Goal: Task Accomplishment & Management: Manage account settings

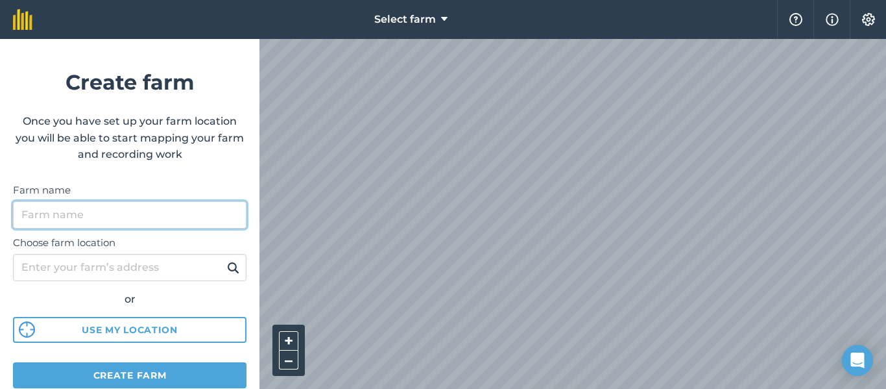
click at [213, 211] on input "Farm name" at bounding box center [130, 214] width 234 height 27
type input "valley [GEOGRAPHIC_DATA]"
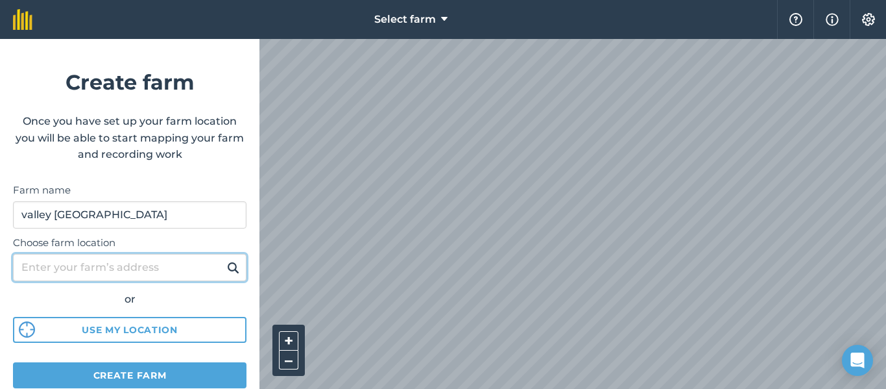
click at [177, 272] on input "Choose farm location" at bounding box center [130, 267] width 234 height 27
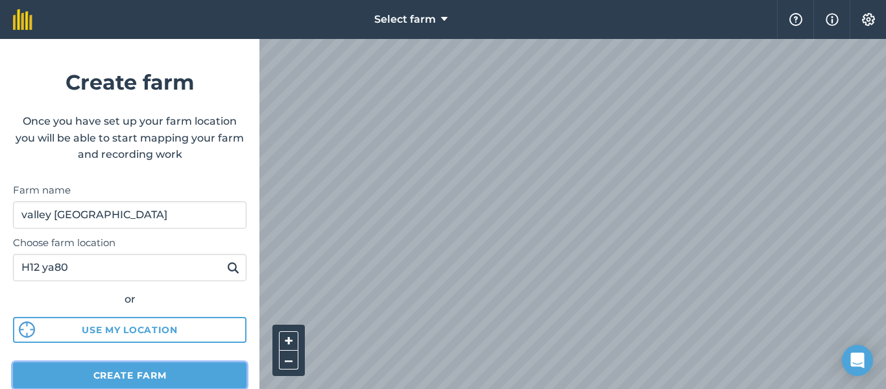
click at [133, 376] on button "Create farm" at bounding box center [130, 375] width 234 height 26
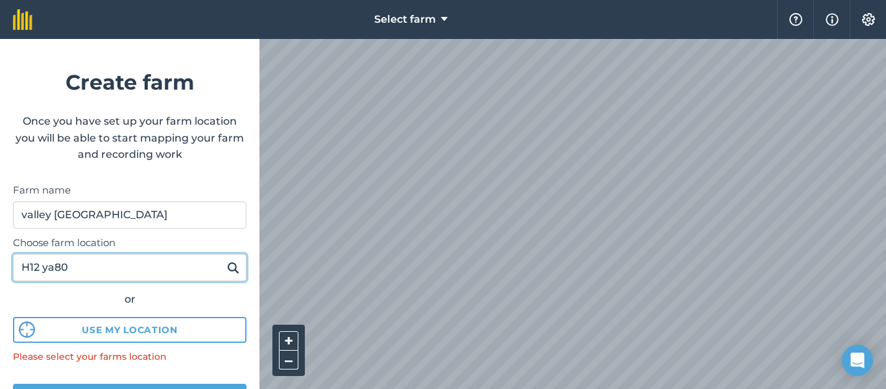
drag, startPoint x: 158, startPoint y: 267, endPoint x: 0, endPoint y: 267, distance: 158.3
click at [0, 267] on form "Create farm Once you have set up your farm location you will be able to start m…" at bounding box center [129, 214] width 259 height 350
paste input "YN"
type input "H12 YN80"
click at [223, 259] on button at bounding box center [233, 267] width 20 height 17
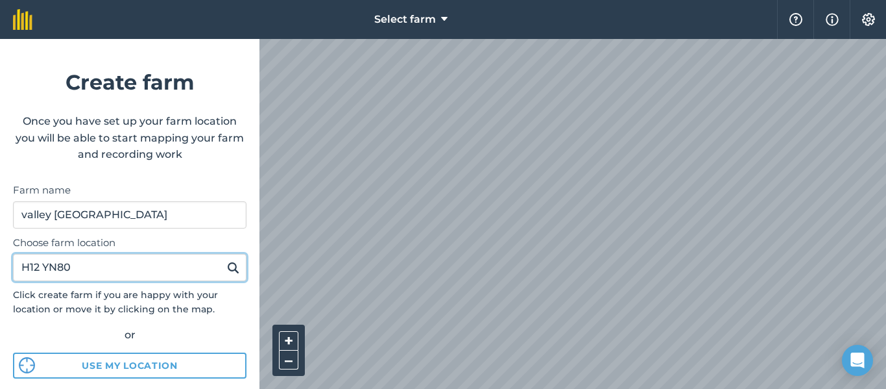
scroll to position [195, 0]
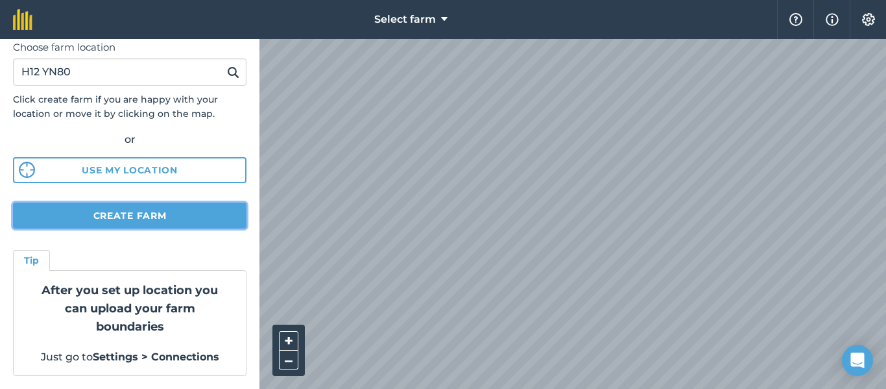
click at [147, 220] on button "Create farm" at bounding box center [130, 215] width 234 height 26
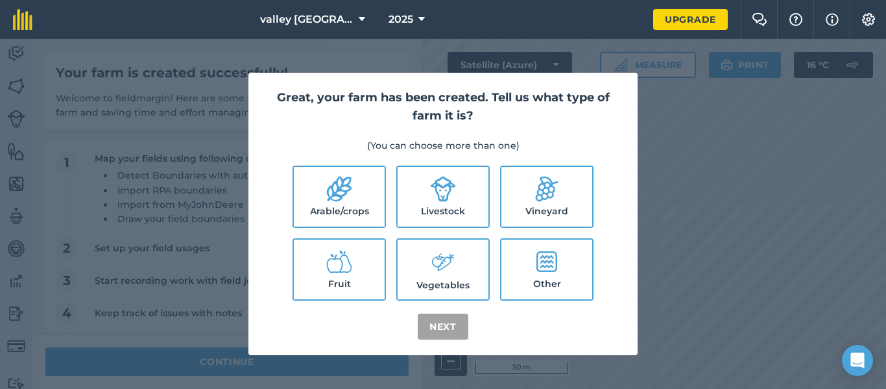
click at [422, 203] on label "Livestock" at bounding box center [443, 197] width 91 height 60
checkbox input "true"
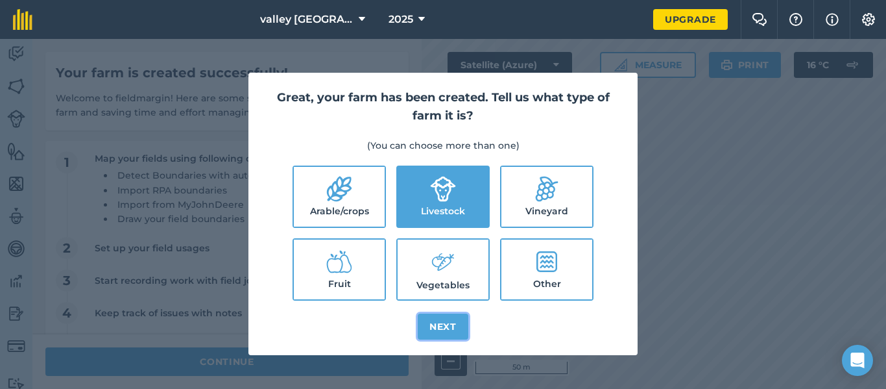
click at [446, 322] on button "Next" at bounding box center [443, 326] width 51 height 26
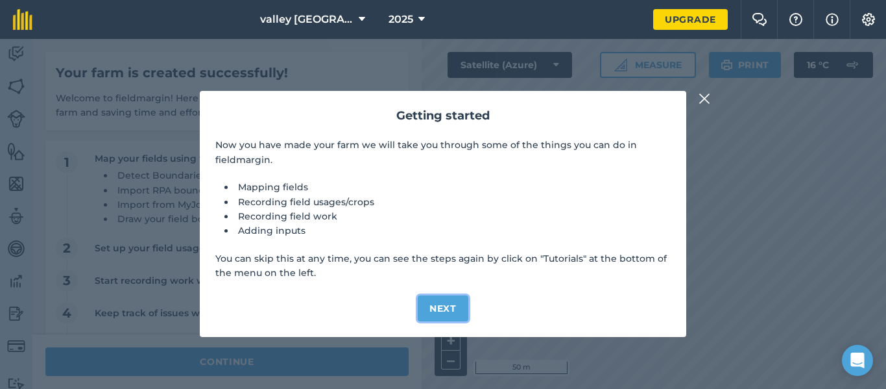
click at [446, 306] on button "Next" at bounding box center [443, 308] width 51 height 26
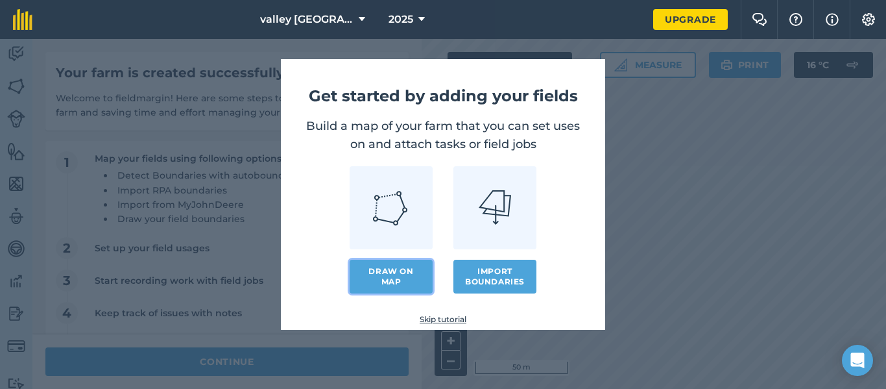
click at [397, 274] on link "Draw on map" at bounding box center [391, 276] width 83 height 34
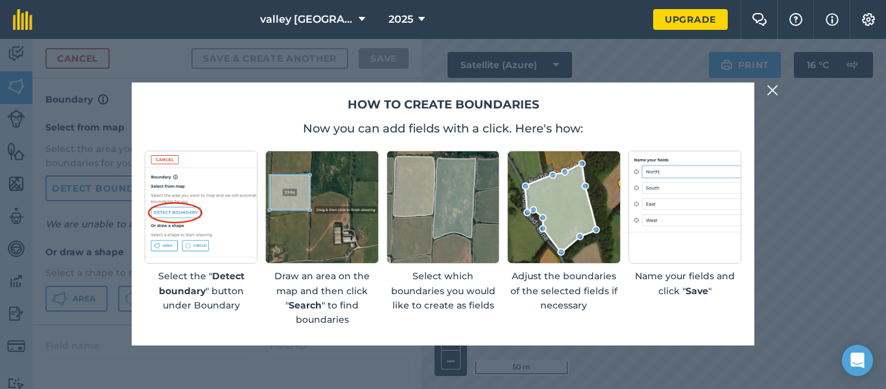
click at [773, 86] on img at bounding box center [773, 90] width 12 height 16
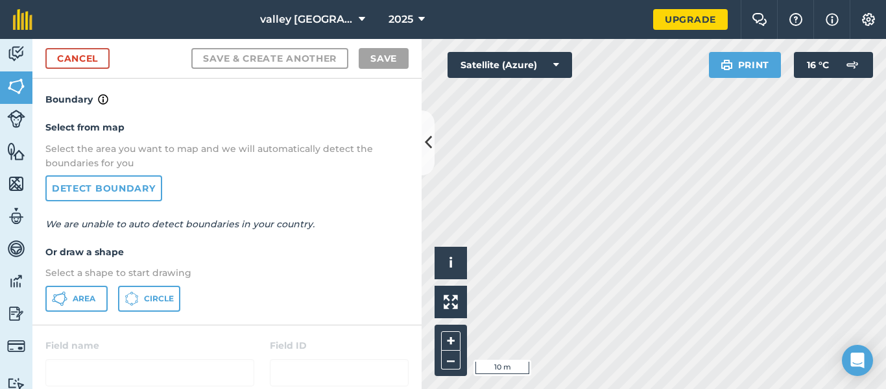
click at [402, 0] on html "valley [GEOGRAPHIC_DATA] 2025 Upgrade Farm Chat Help Info Settings Map printing…" at bounding box center [443, 194] width 886 height 389
click at [886, 388] on html "valley [GEOGRAPHIC_DATA] 2025 Upgrade Farm Chat Help Info Settings Map printing…" at bounding box center [443, 194] width 886 height 389
click at [404, 129] on div "Activity Fields Livestock Features Maps Team Vehicles Data Reporting Billing Tu…" at bounding box center [443, 214] width 886 height 350
click at [459, 309] on button at bounding box center [451, 301] width 32 height 32
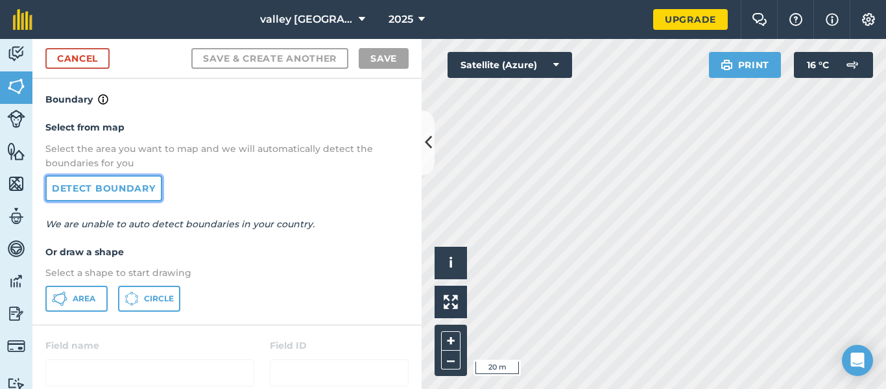
click at [144, 187] on link "Detect boundary" at bounding box center [103, 188] width 117 height 26
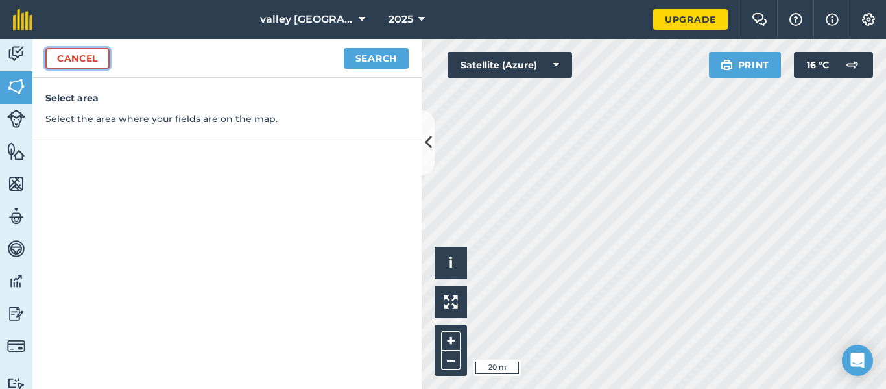
click at [92, 58] on link "Cancel" at bounding box center [77, 58] width 64 height 21
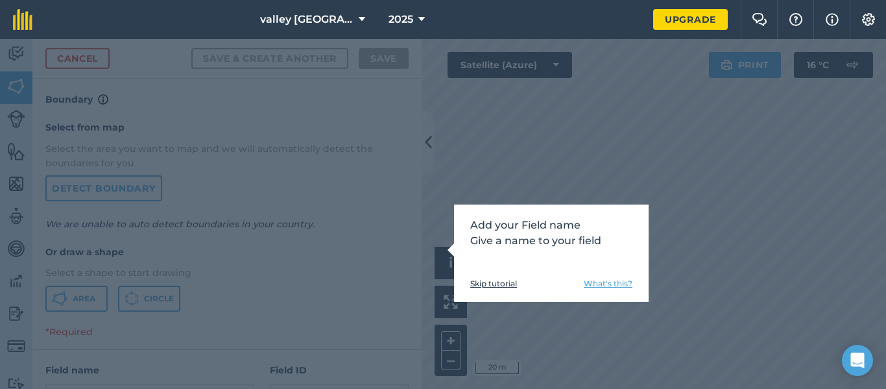
click at [501, 285] on link "Skip tutorial" at bounding box center [493, 283] width 47 height 10
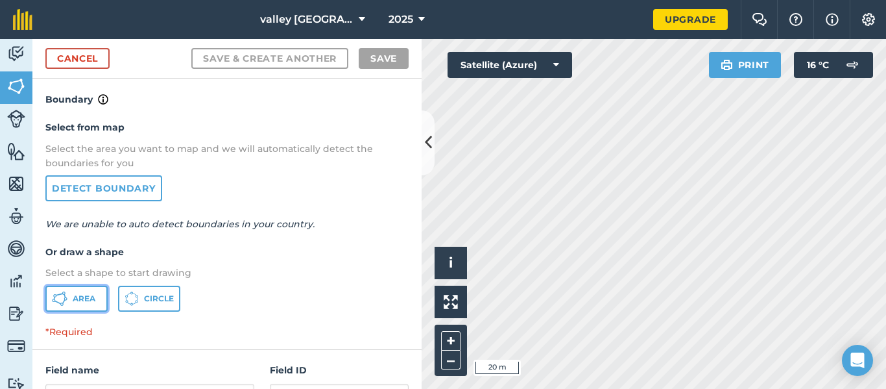
click at [83, 299] on span "Area" at bounding box center [84, 298] width 23 height 10
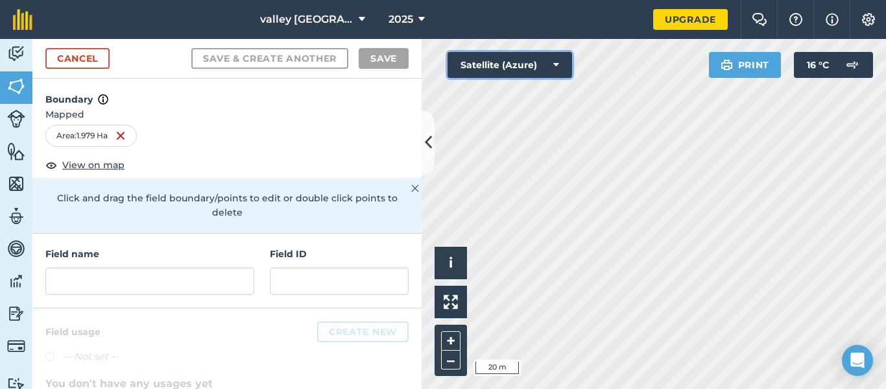
click at [542, 68] on button "Satellite (Azure)" at bounding box center [510, 65] width 125 height 26
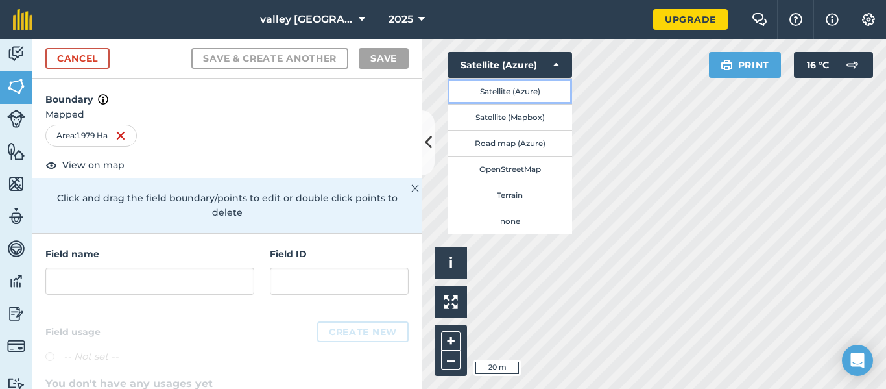
click at [546, 95] on button "Satellite (Azure)" at bounding box center [510, 91] width 125 height 26
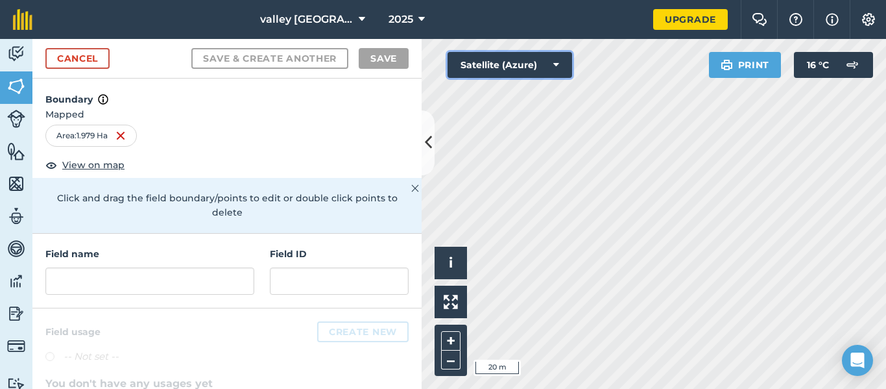
click at [546, 73] on button "Satellite (Azure)" at bounding box center [510, 65] width 125 height 26
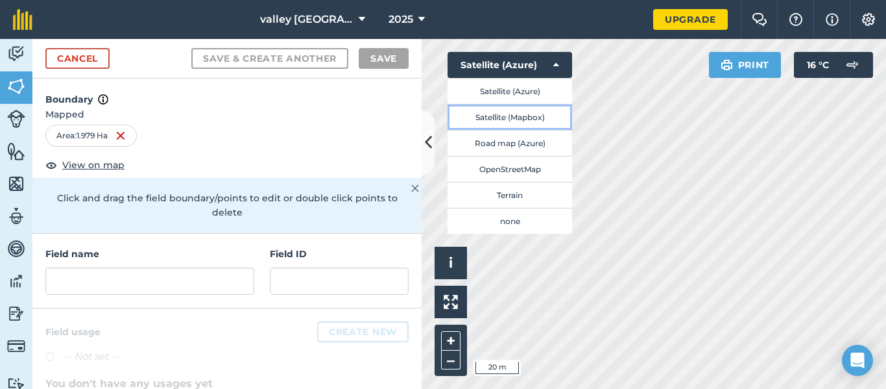
click at [539, 119] on button "Satellite (Mapbox)" at bounding box center [510, 117] width 125 height 26
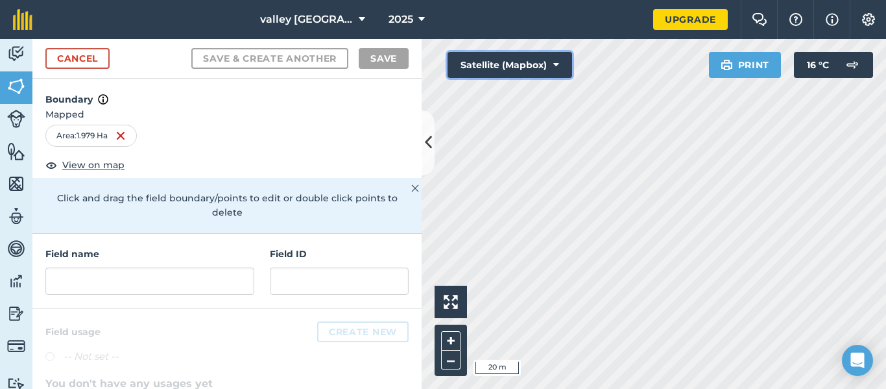
click at [550, 70] on button "Satellite (Mapbox)" at bounding box center [510, 65] width 125 height 26
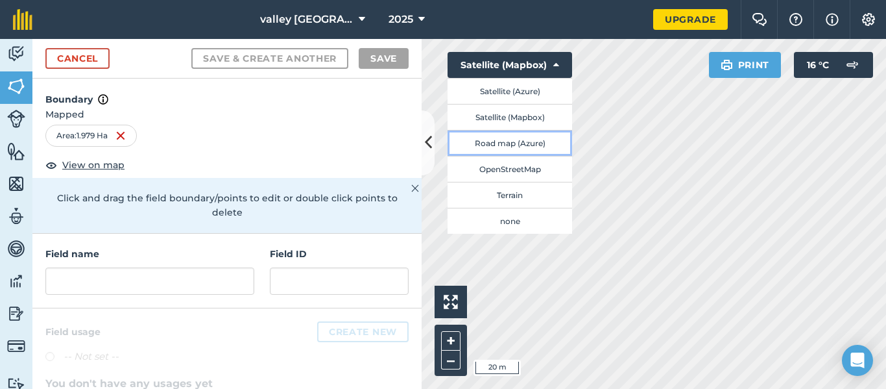
click at [540, 149] on button "Road map (Azure)" at bounding box center [510, 143] width 125 height 26
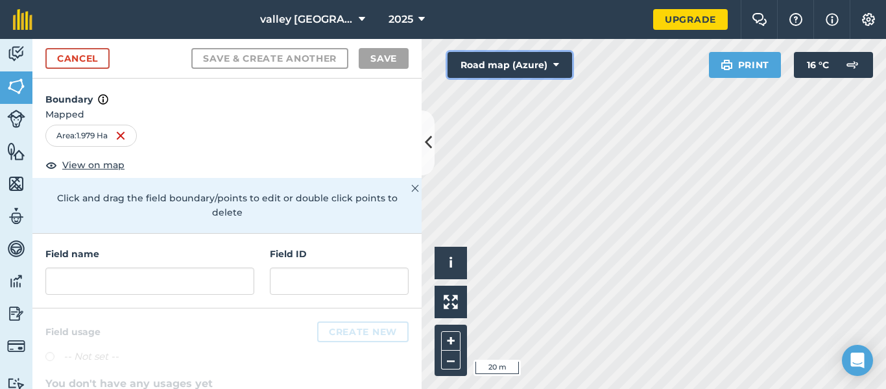
click at [562, 62] on button "Road map (Azure)" at bounding box center [510, 65] width 125 height 26
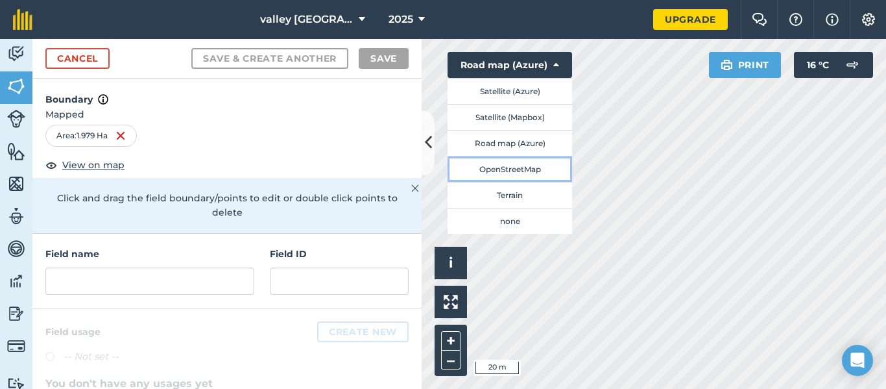
click at [542, 171] on button "OpenStreetMap" at bounding box center [510, 169] width 125 height 26
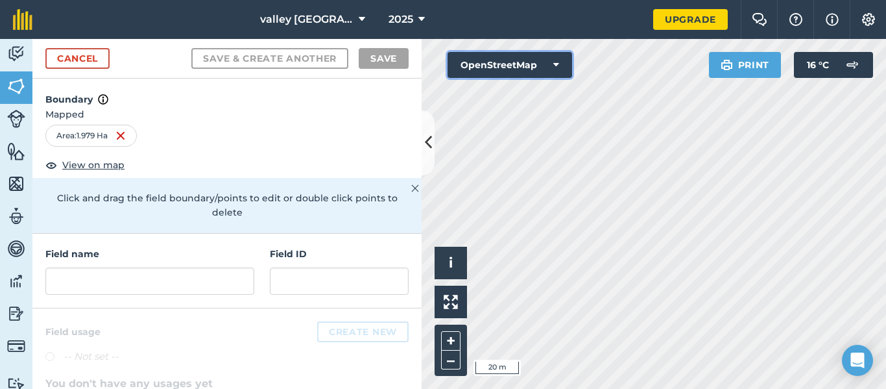
click at [551, 61] on button "OpenStreetMap" at bounding box center [510, 65] width 125 height 26
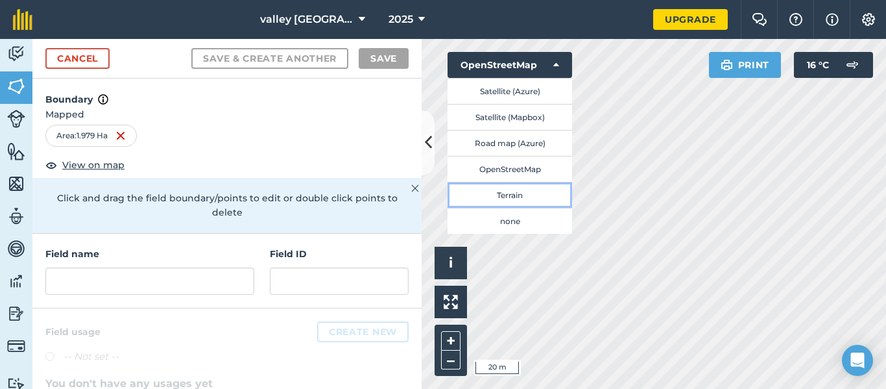
click at [545, 193] on button "Terrain" at bounding box center [510, 195] width 125 height 26
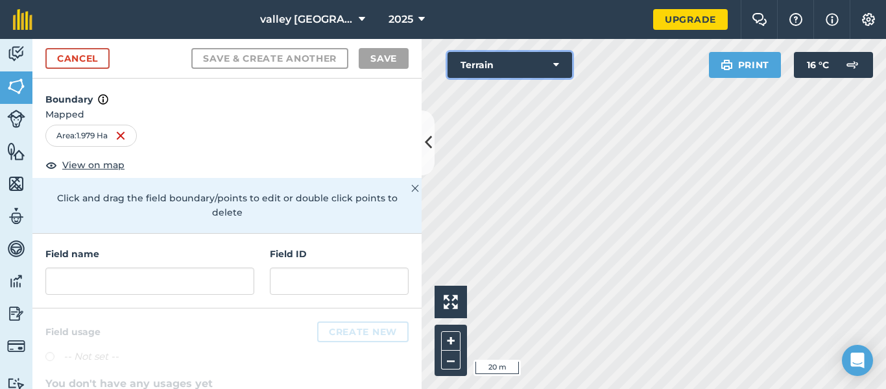
click at [546, 64] on button "Terrain" at bounding box center [510, 65] width 125 height 26
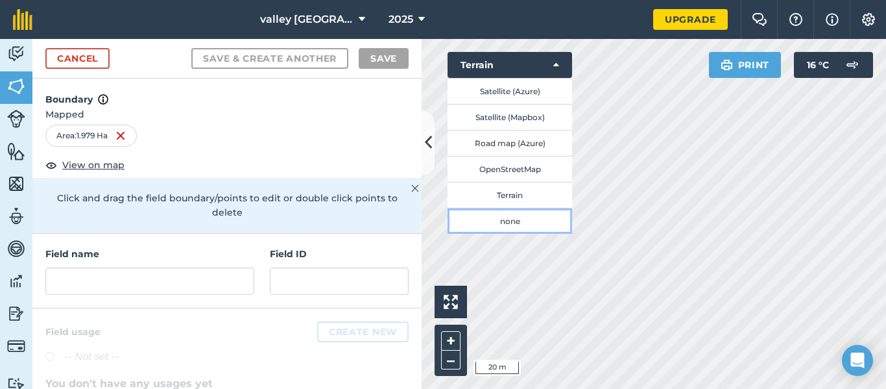
click at [520, 226] on button "none" at bounding box center [510, 221] width 125 height 26
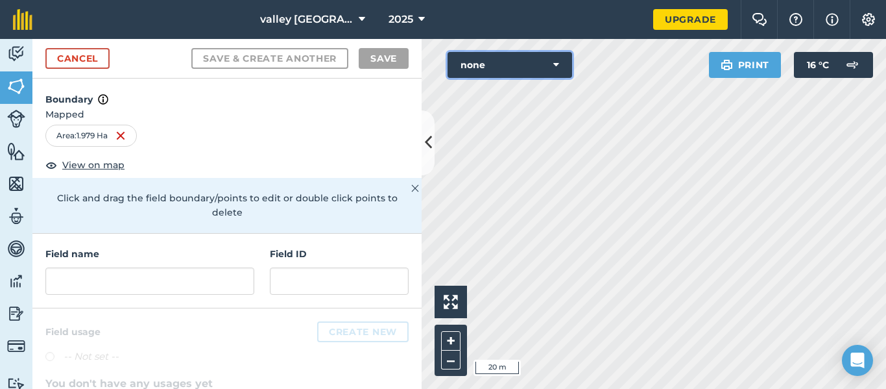
click at [554, 67] on icon at bounding box center [556, 64] width 6 height 13
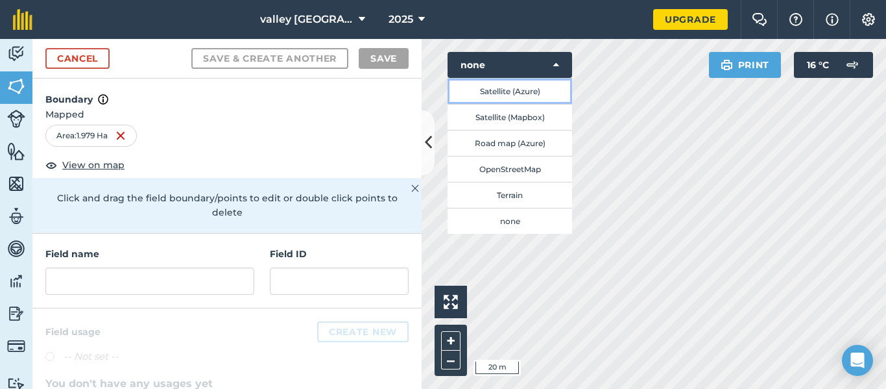
click at [537, 93] on button "Satellite (Azure)" at bounding box center [510, 91] width 125 height 26
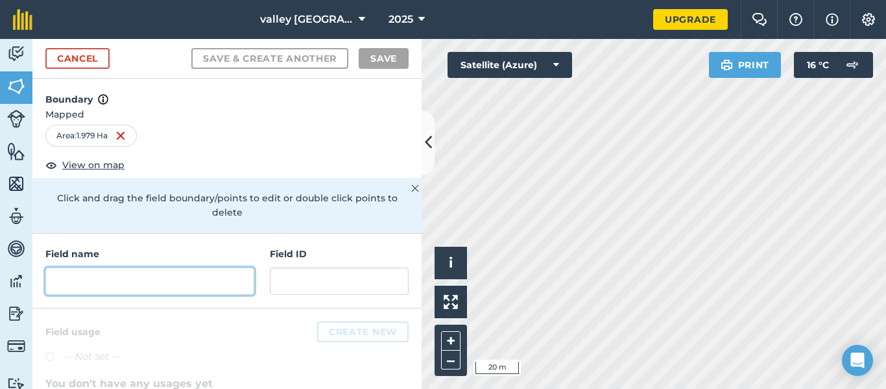
click at [121, 267] on input "text" at bounding box center [149, 280] width 209 height 27
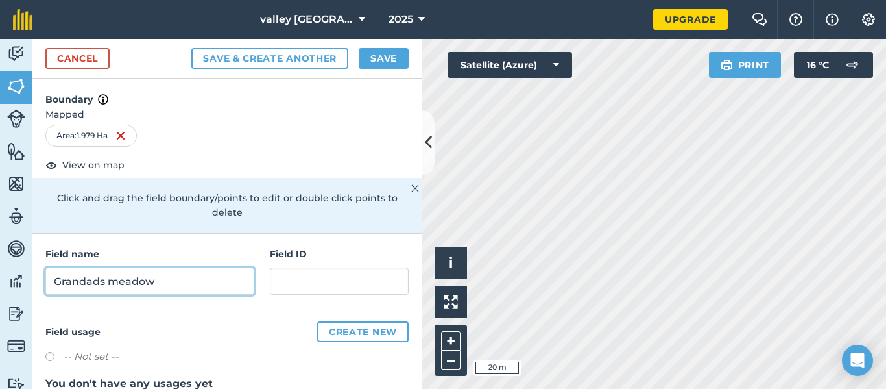
type input "Grandads meadow"
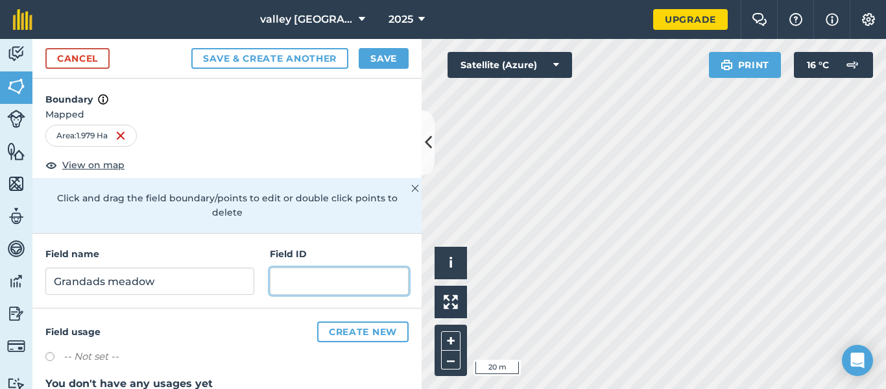
click at [363, 272] on input "text" at bounding box center [339, 280] width 139 height 27
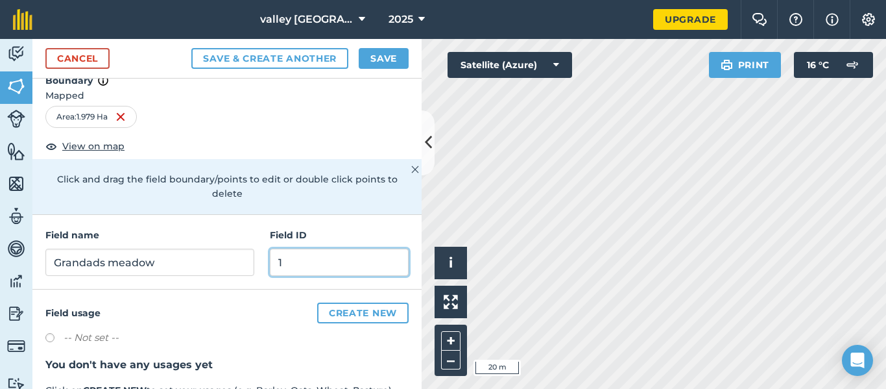
scroll to position [21, 0]
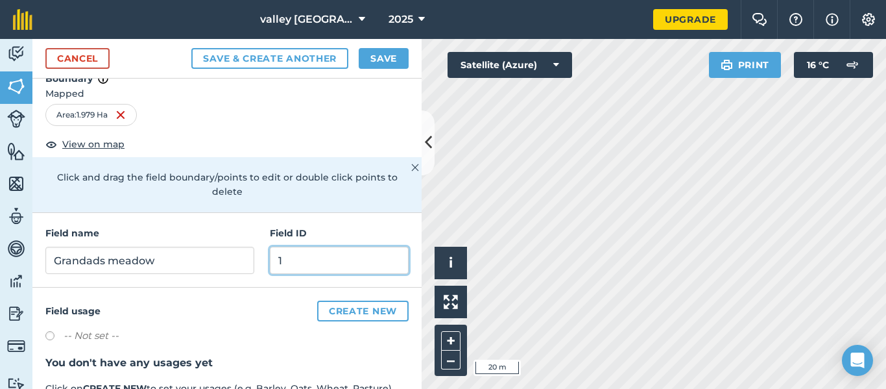
type input "1"
click at [56, 331] on label at bounding box center [54, 337] width 18 height 13
radio input "true"
click at [56, 331] on label at bounding box center [54, 337] width 18 height 13
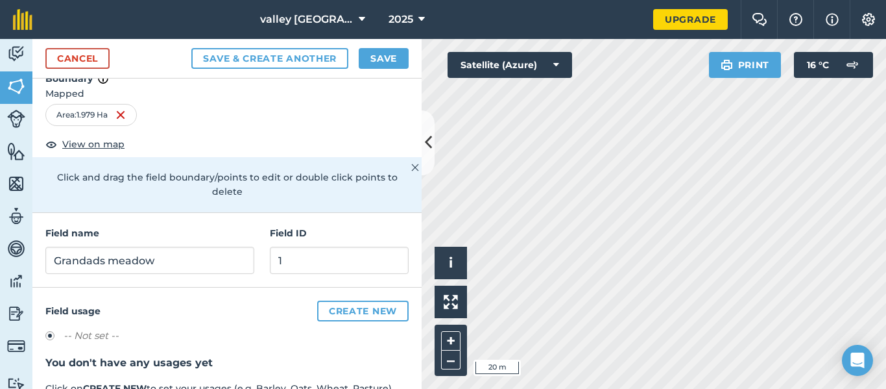
click at [78, 328] on label "-- Not set --" at bounding box center [91, 336] width 55 height 16
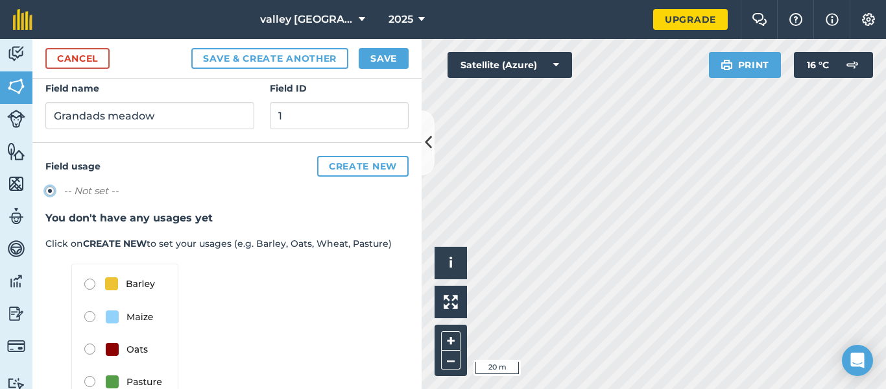
scroll to position [186, 0]
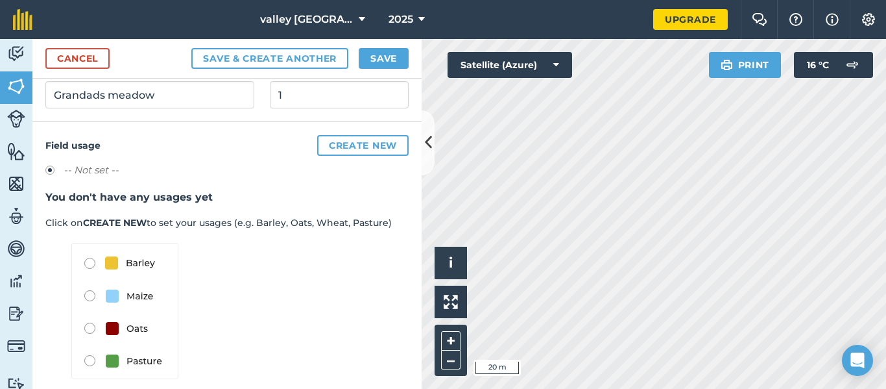
click at [83, 347] on img at bounding box center [124, 311] width 107 height 136
click at [91, 344] on img at bounding box center [124, 311] width 107 height 136
click at [142, 353] on img at bounding box center [124, 311] width 107 height 136
click at [115, 345] on img at bounding box center [124, 311] width 107 height 136
click at [96, 337] on img at bounding box center [124, 311] width 107 height 136
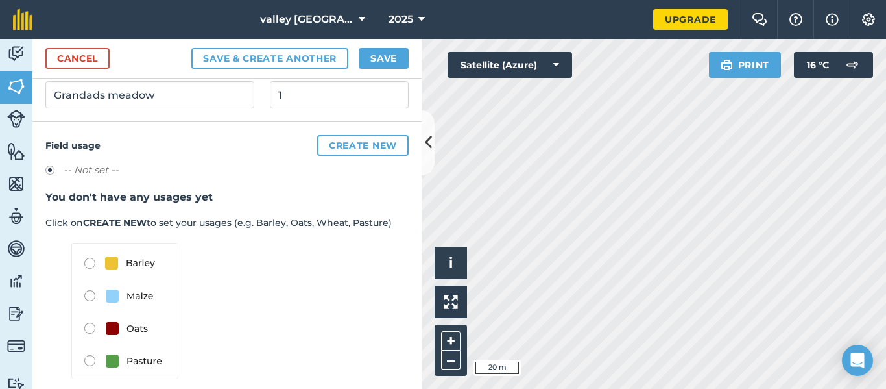
click at [86, 344] on img at bounding box center [124, 311] width 107 height 136
click at [354, 135] on button "Create new" at bounding box center [362, 145] width 91 height 21
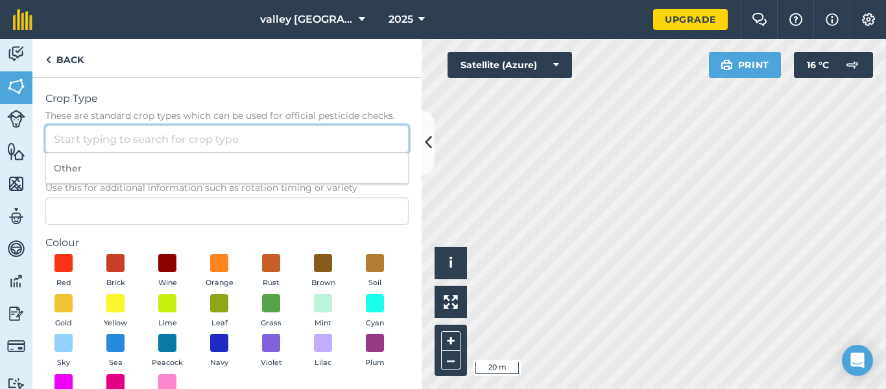
click at [109, 145] on input "Crop Type These are standard crop types which can be used for official pesticid…" at bounding box center [226, 138] width 363 height 27
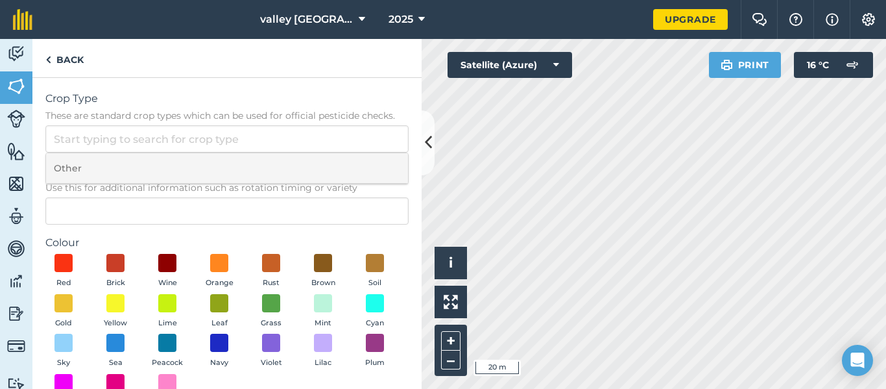
click at [105, 158] on li "Other" at bounding box center [227, 168] width 362 height 30
type input "Other"
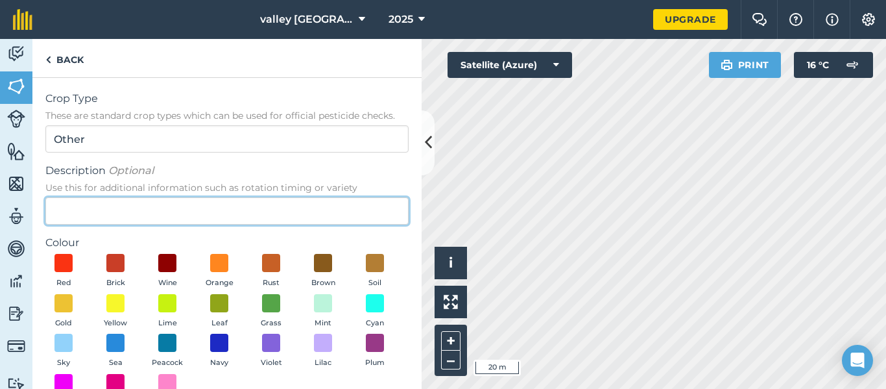
click at [112, 201] on input "Description Optional Use this for additional information such as rotation timin…" at bounding box center [226, 210] width 363 height 27
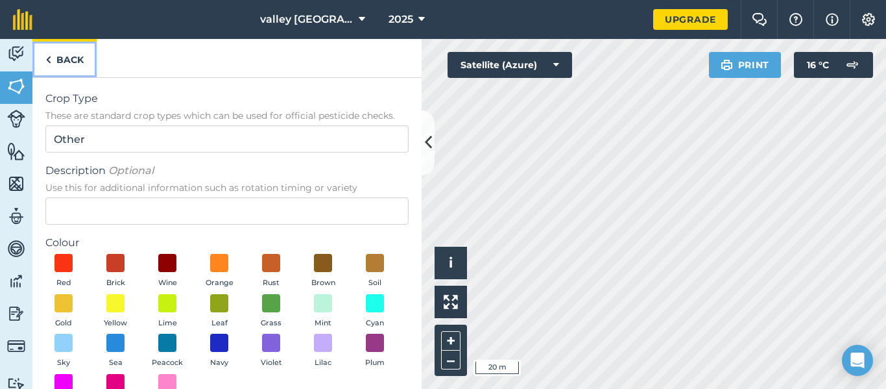
click at [59, 65] on link "Back" at bounding box center [64, 58] width 64 height 38
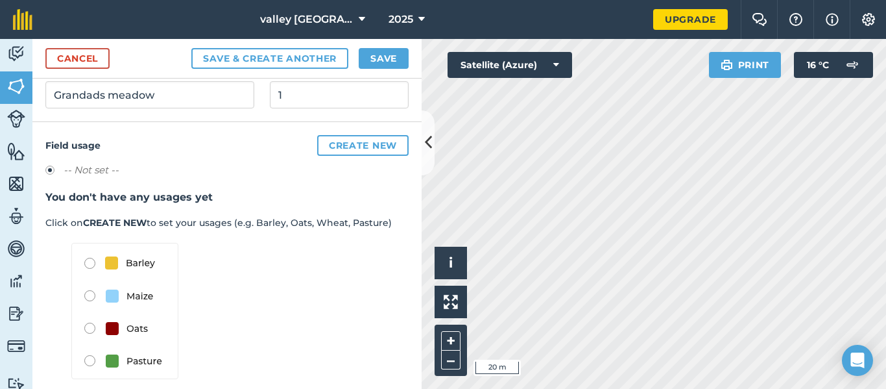
click at [85, 347] on img at bounding box center [124, 311] width 107 height 136
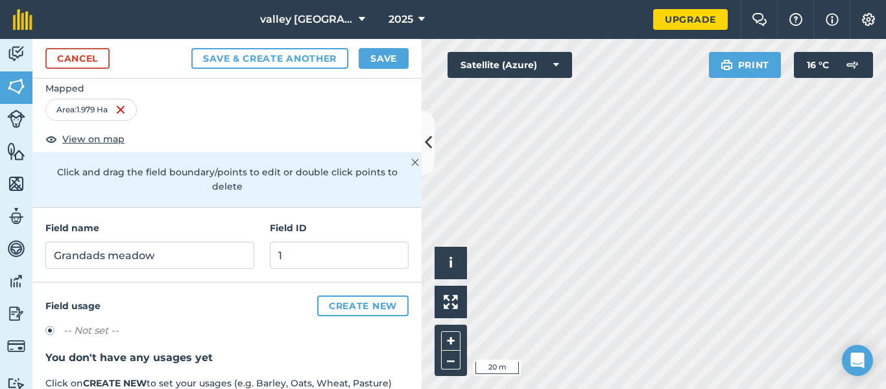
scroll to position [0, 0]
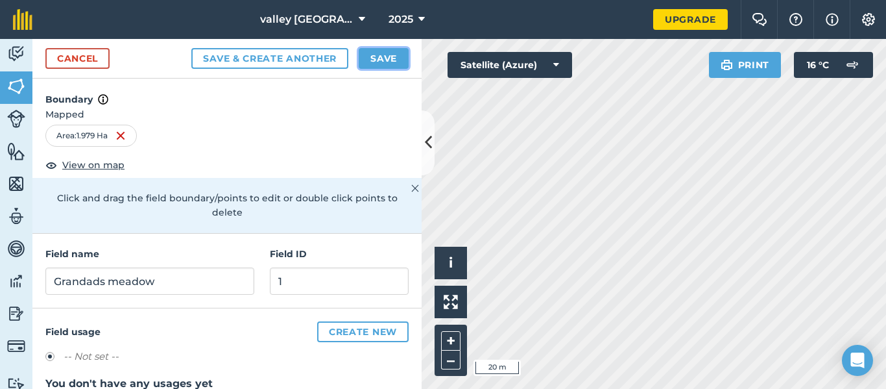
click at [369, 57] on button "Save" at bounding box center [384, 58] width 50 height 21
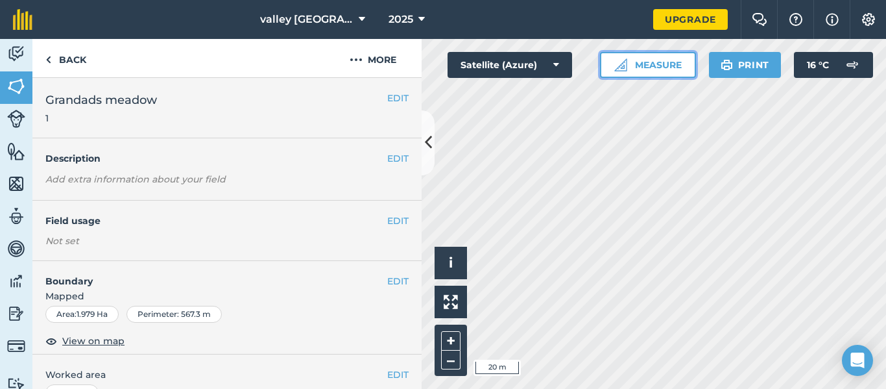
click at [671, 57] on button "Measure" at bounding box center [648, 65] width 96 height 26
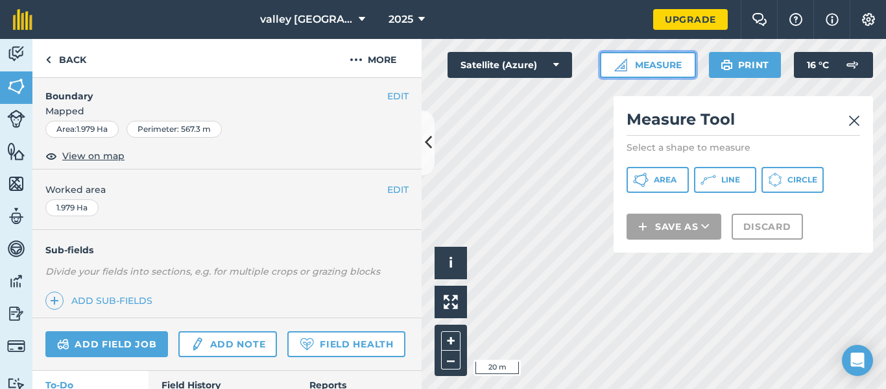
scroll to position [236, 0]
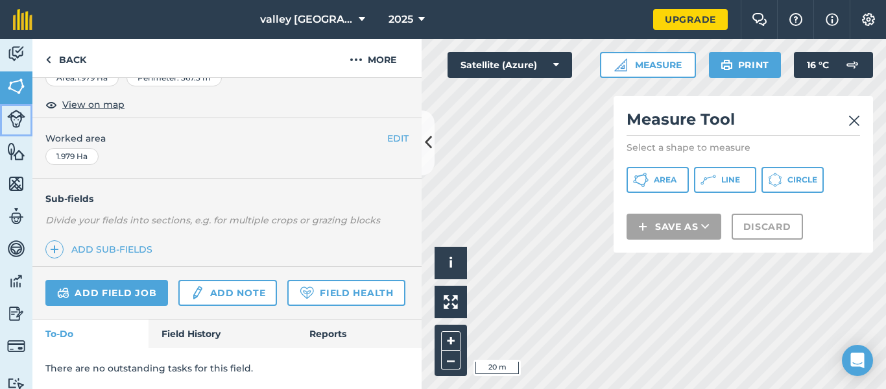
click at [16, 110] on img at bounding box center [16, 119] width 18 height 18
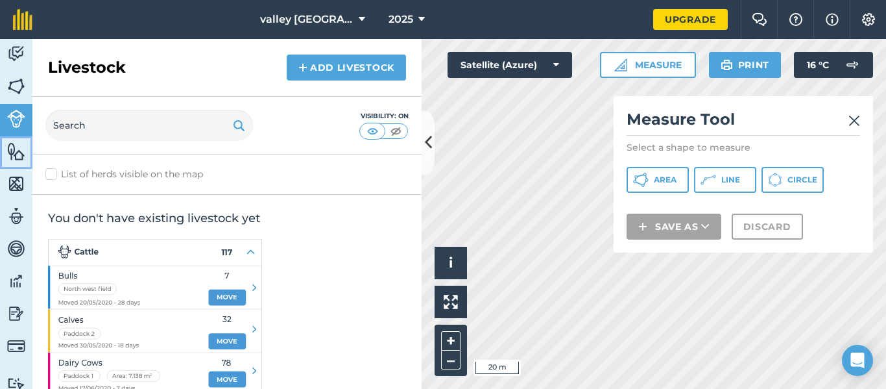
click at [15, 139] on link "Features" at bounding box center [16, 152] width 32 height 32
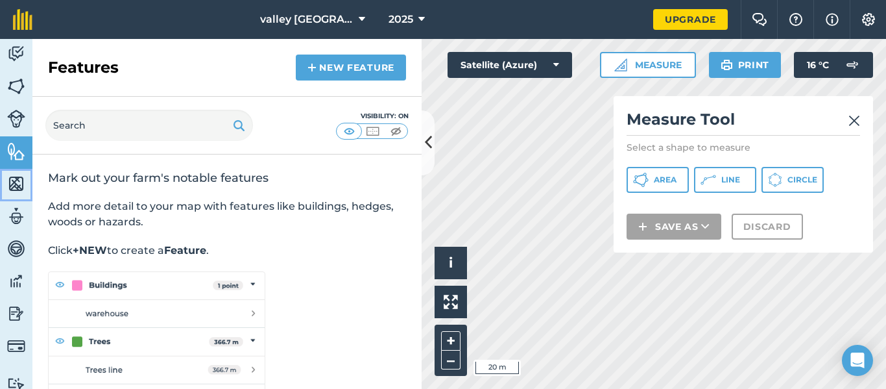
click at [19, 182] on img at bounding box center [16, 183] width 18 height 19
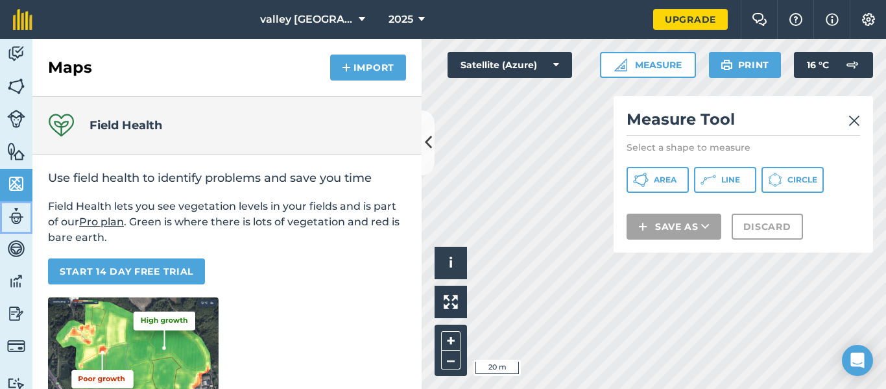
click at [19, 212] on img at bounding box center [16, 215] width 18 height 19
select select "MEMBER"
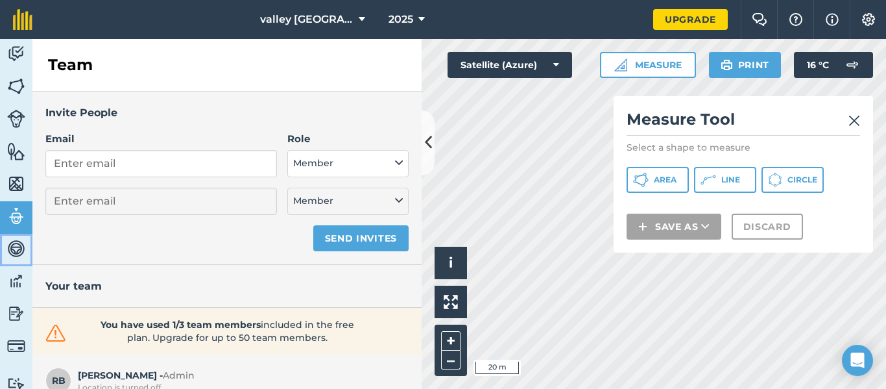
click at [16, 246] on img at bounding box center [16, 248] width 18 height 19
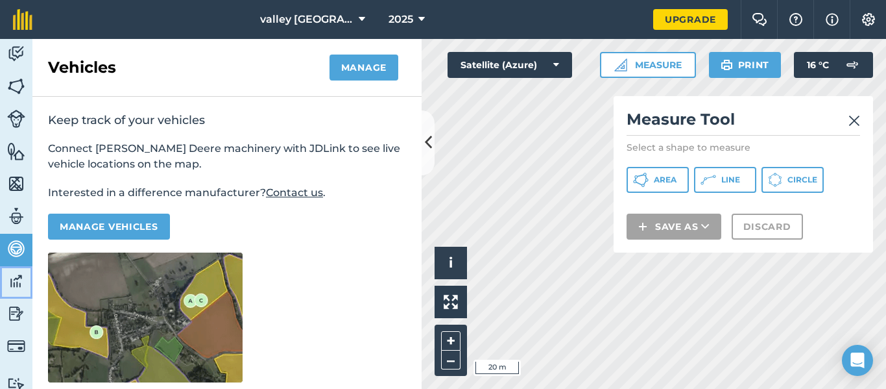
click at [12, 274] on img at bounding box center [16, 280] width 18 height 19
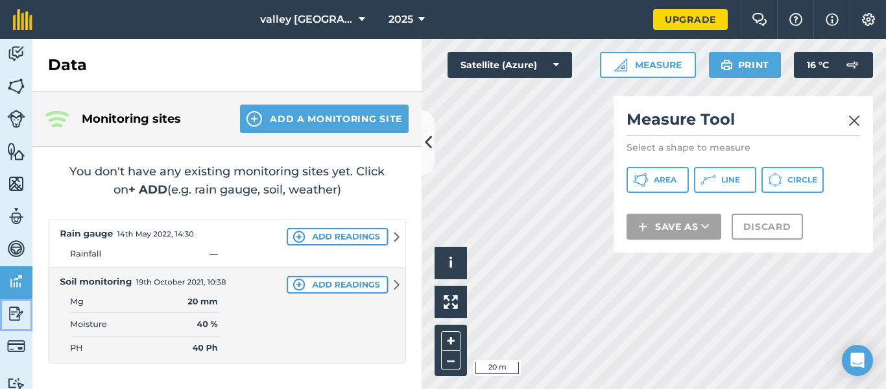
click at [8, 307] on img at bounding box center [16, 313] width 18 height 19
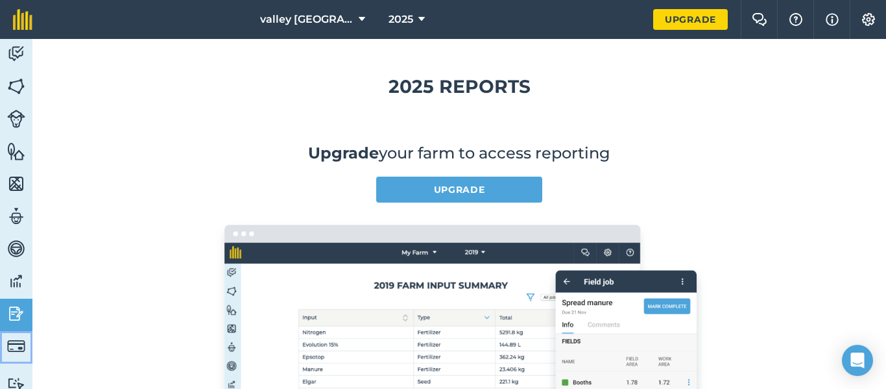
click at [14, 333] on link "Billing" at bounding box center [16, 347] width 32 height 32
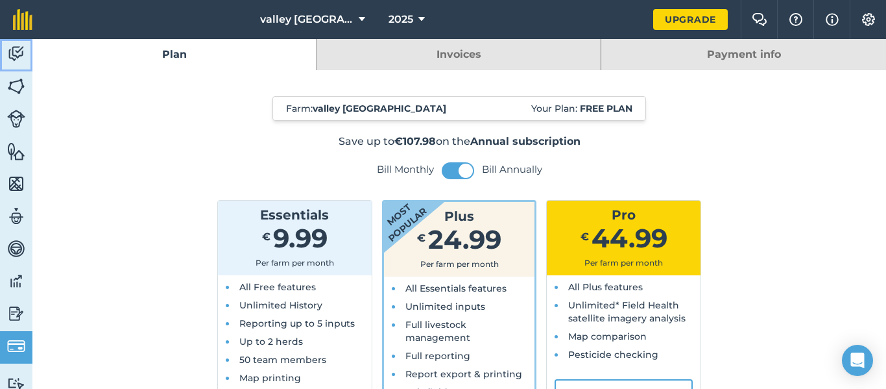
click at [21, 55] on img at bounding box center [16, 53] width 18 height 19
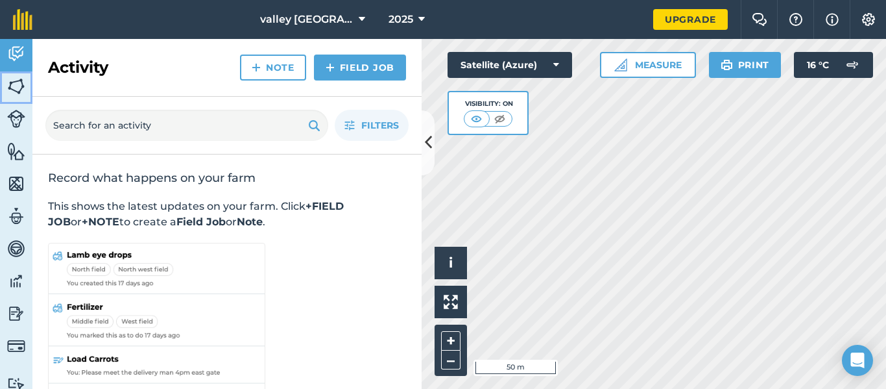
click at [17, 81] on img at bounding box center [16, 86] width 18 height 19
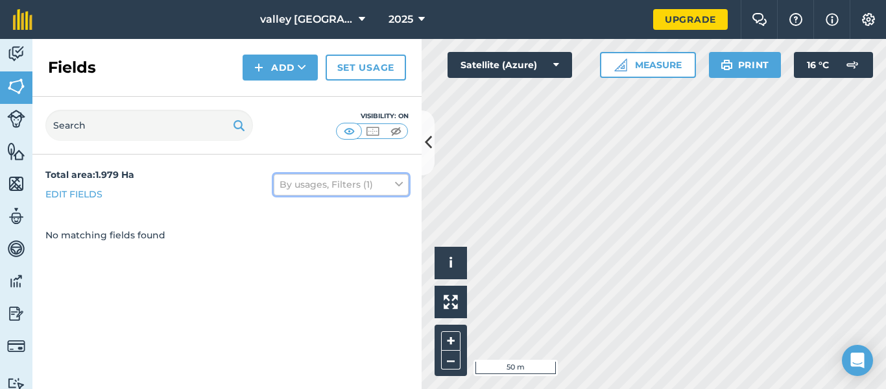
click at [356, 189] on button "By usages, Filters (1)" at bounding box center [341, 184] width 135 height 21
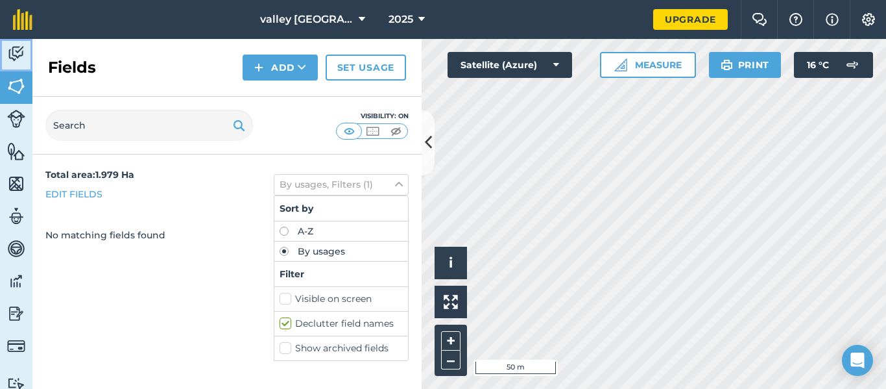
click at [4, 47] on link "Activity" at bounding box center [16, 55] width 32 height 32
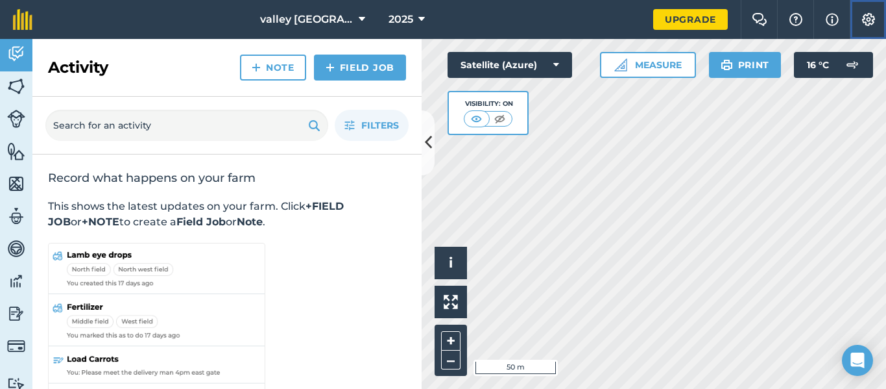
click at [870, 30] on button "Settings" at bounding box center [868, 19] width 36 height 39
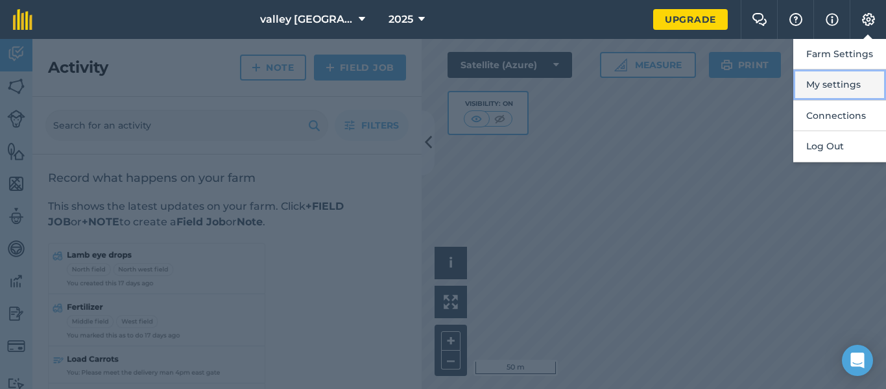
click at [849, 89] on button "My settings" at bounding box center [839, 84] width 93 height 30
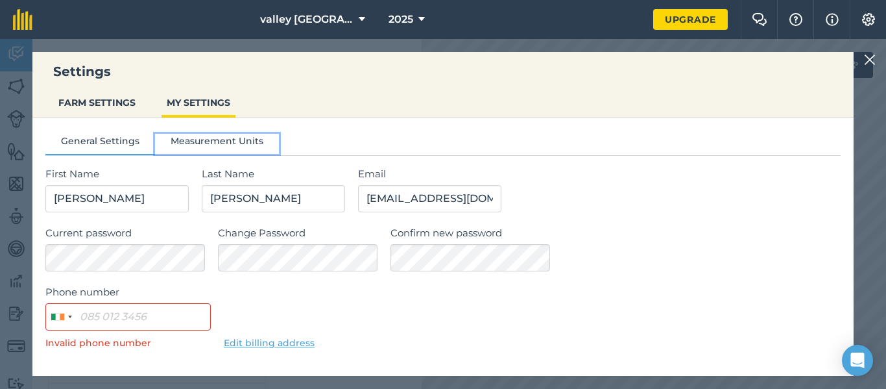
click at [187, 139] on button "Measurement Units" at bounding box center [217, 143] width 124 height 19
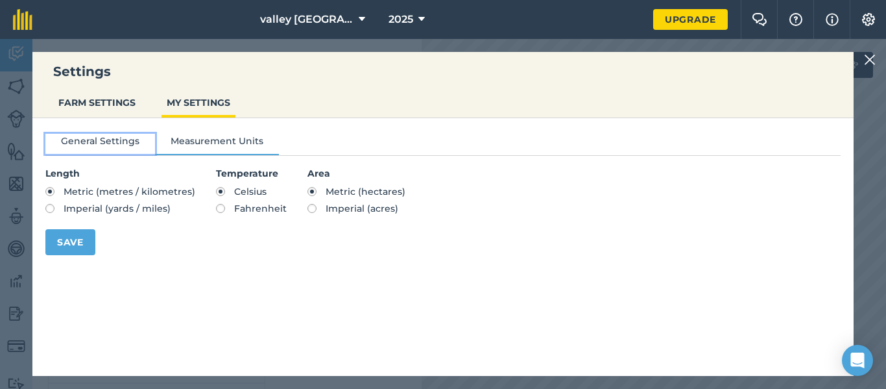
click at [144, 144] on button "General Settings" at bounding box center [100, 143] width 110 height 19
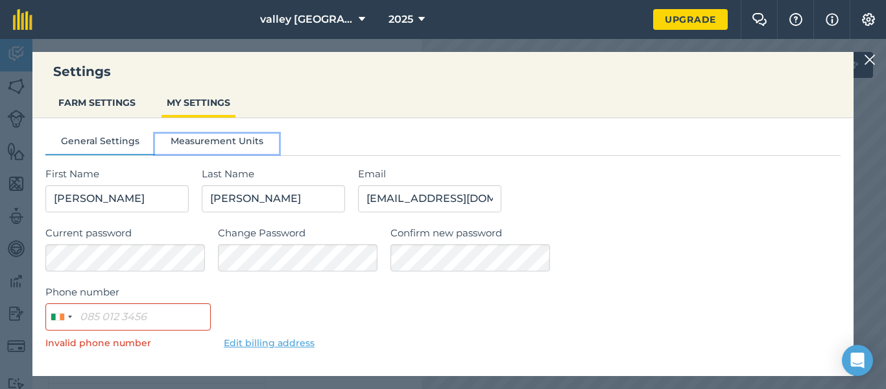
click at [178, 136] on button "Measurement Units" at bounding box center [217, 143] width 124 height 19
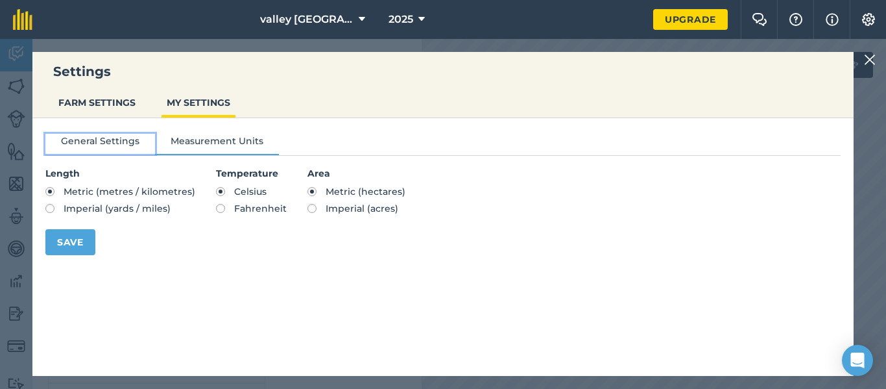
click at [128, 149] on button "General Settings" at bounding box center [100, 143] width 110 height 19
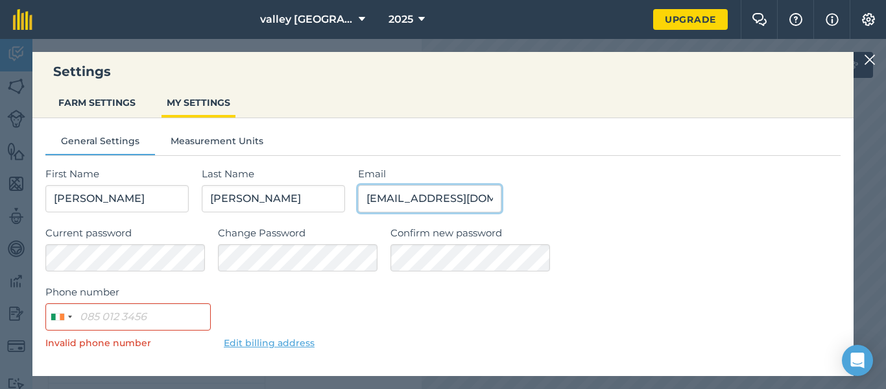
drag, startPoint x: 538, startPoint y: 199, endPoint x: 278, endPoint y: 140, distance: 266.6
click at [278, 140] on div "General Settings Measurement Units First Name [PERSON_NAME] Last Name [PERSON_N…" at bounding box center [442, 304] width 821 height 373
type input "n"
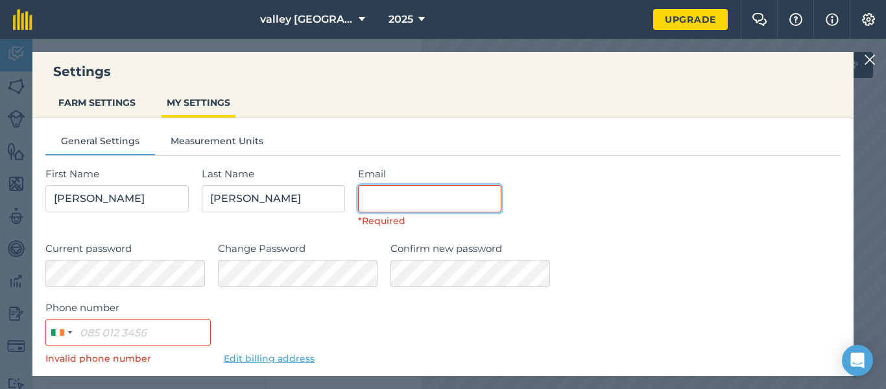
type input "R"
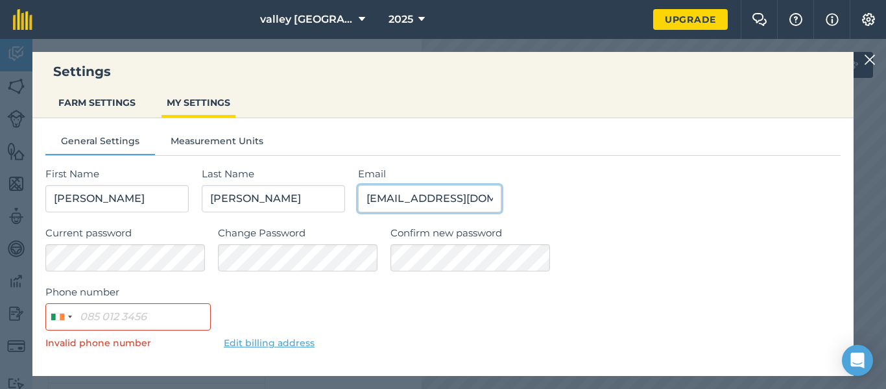
type input "[EMAIL_ADDRESS][DOMAIN_NAME]"
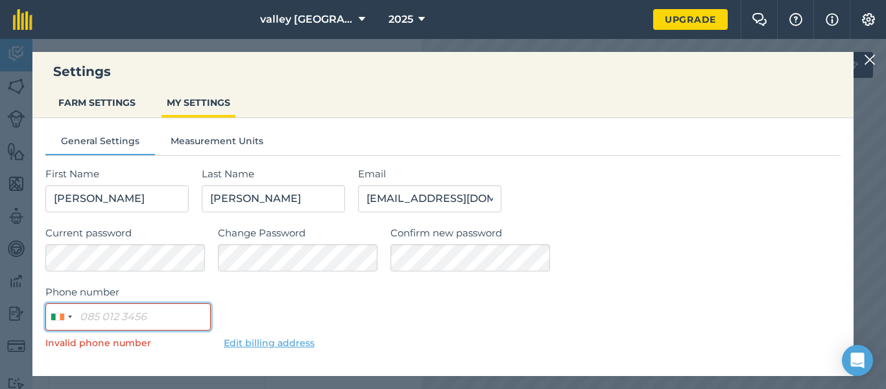
click at [201, 319] on input "Phone number" at bounding box center [127, 316] width 165 height 27
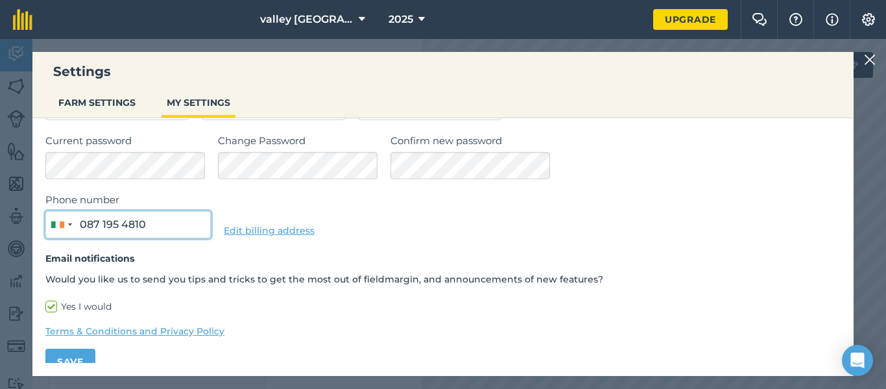
scroll to position [109, 0]
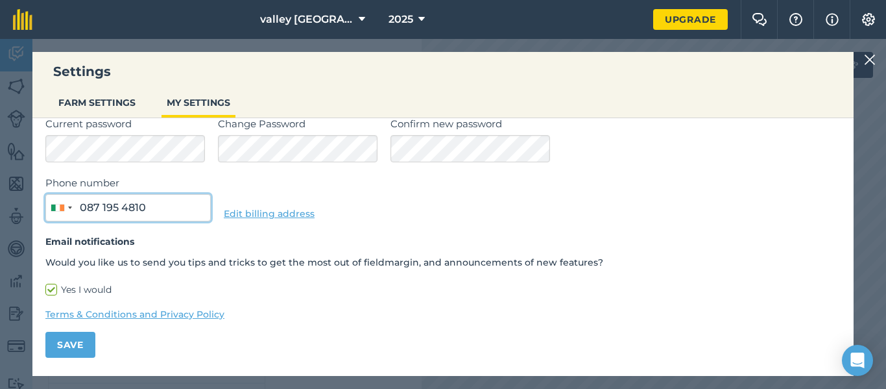
type input "087 195 4810"
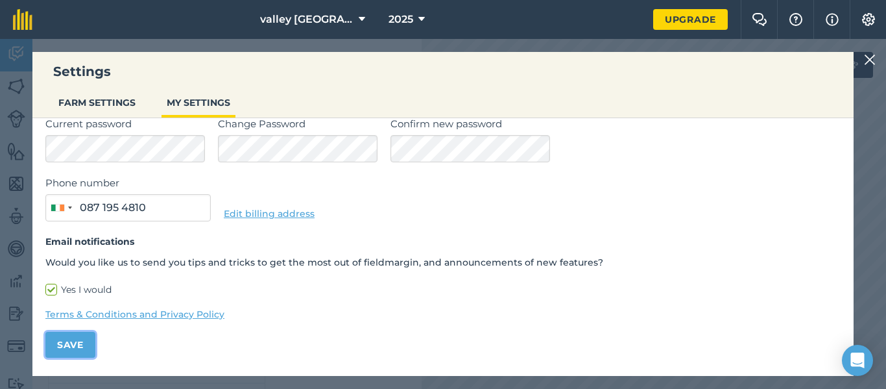
click at [66, 348] on button "Save" at bounding box center [70, 345] width 50 height 26
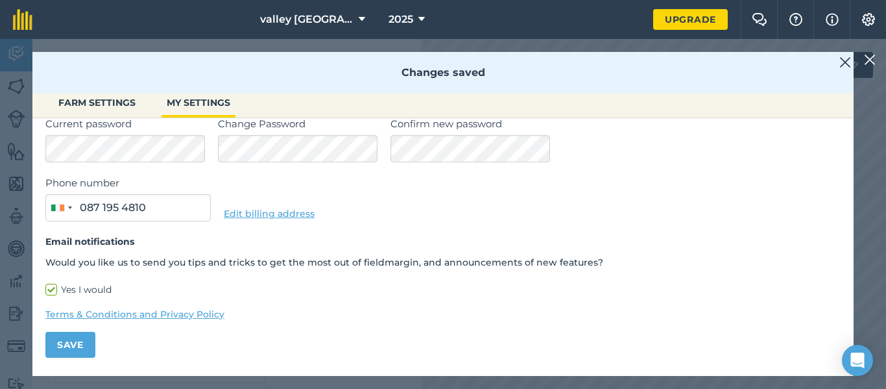
scroll to position [0, 0]
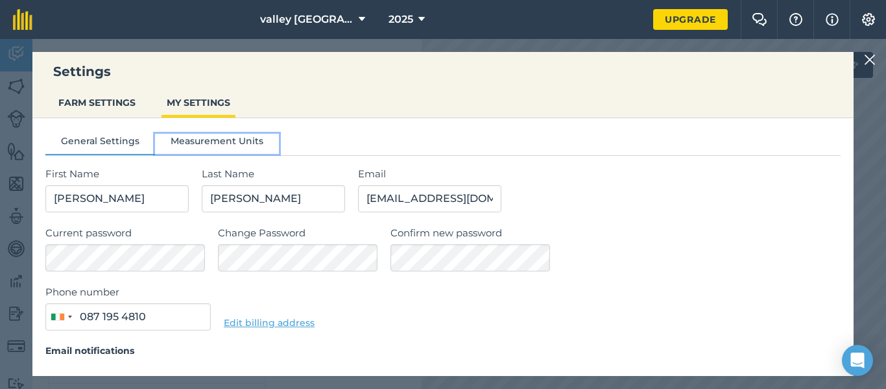
click at [178, 139] on button "Measurement Units" at bounding box center [217, 143] width 124 height 19
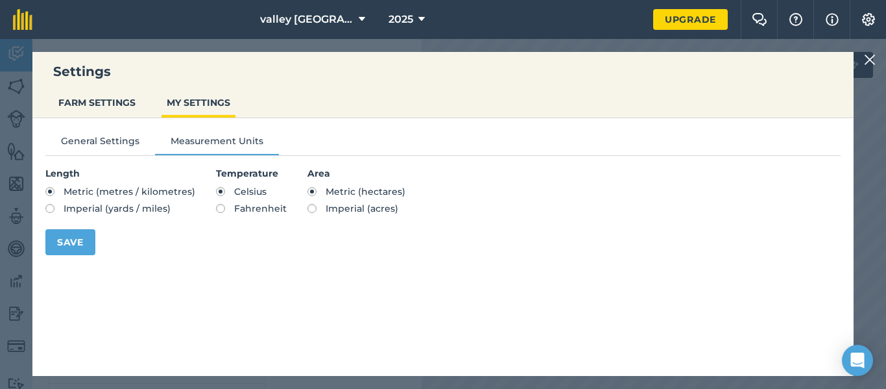
click at [315, 208] on label "Imperial (acres)" at bounding box center [357, 208] width 98 height 9
radio input "true"
radio input "false"
click at [82, 245] on button "Save" at bounding box center [70, 242] width 50 height 26
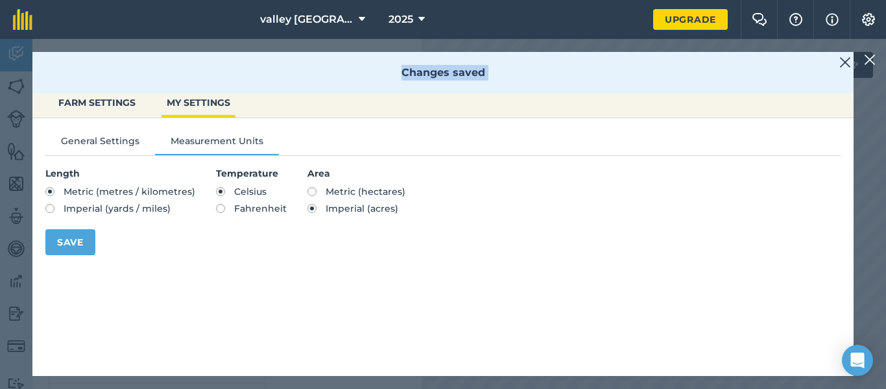
drag, startPoint x: 886, startPoint y: 44, endPoint x: 844, endPoint y: 60, distance: 44.3
click at [844, 60] on div "Settings FARM SETTINGS MY SETTINGS Changes saved General Settings Measurement U…" at bounding box center [443, 214] width 886 height 350
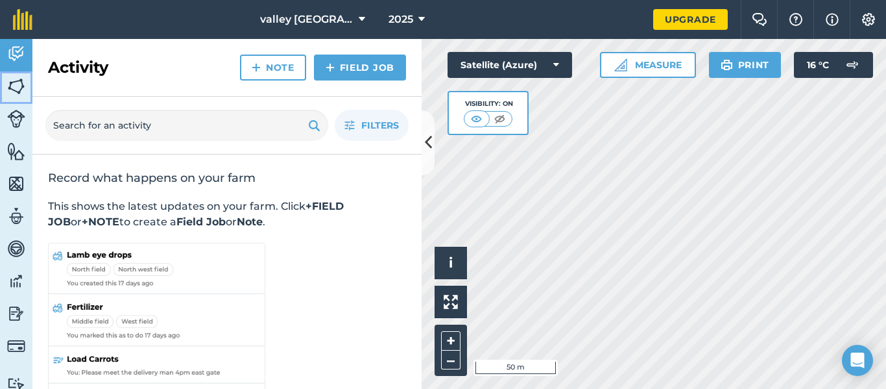
click at [12, 82] on img at bounding box center [16, 86] width 18 height 19
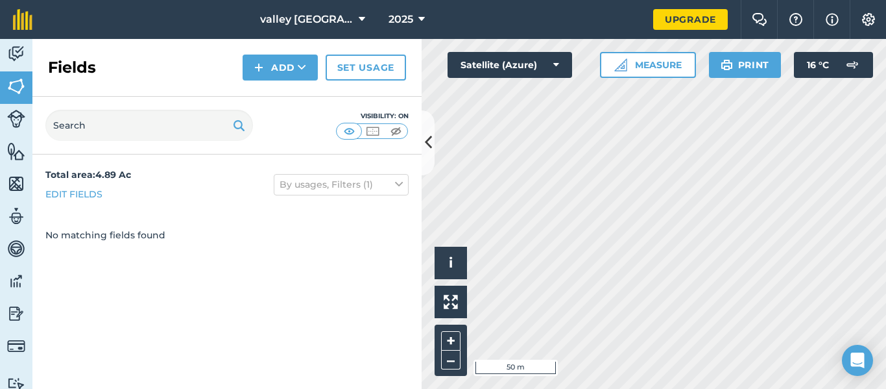
click at [534, 388] on html "valley [GEOGRAPHIC_DATA] 2025 Upgrade Farm Chat Help Info Settings Map printing…" at bounding box center [443, 194] width 886 height 389
click at [660, 67] on button "Measure" at bounding box center [648, 65] width 96 height 26
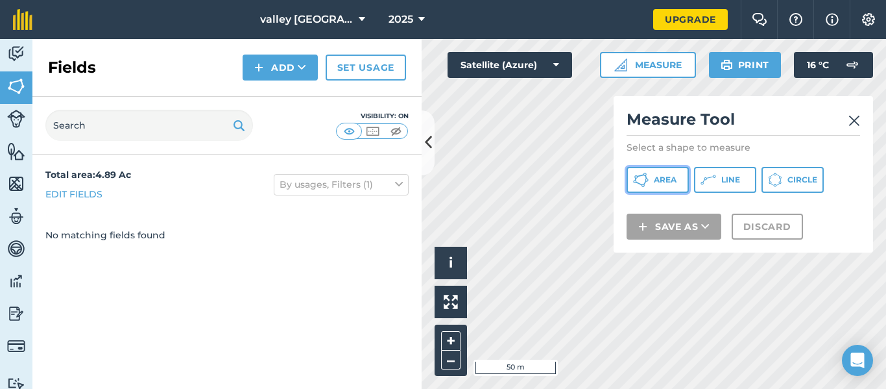
click at [663, 182] on span "Area" at bounding box center [665, 180] width 23 height 10
click at [282, 68] on button "Add" at bounding box center [280, 67] width 75 height 26
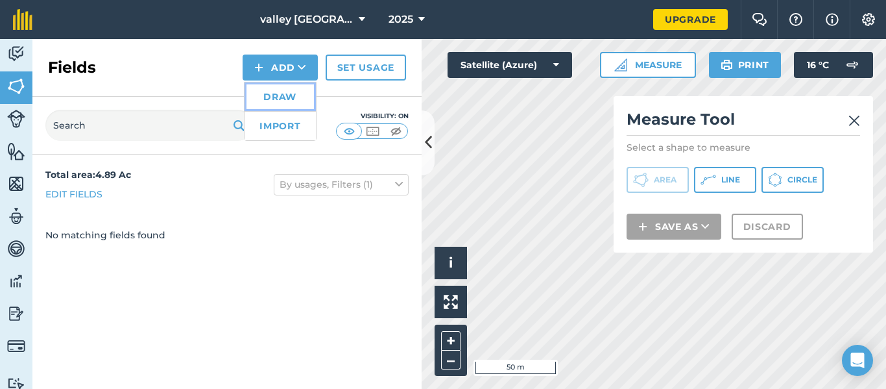
click at [291, 101] on link "Draw" at bounding box center [280, 96] width 71 height 29
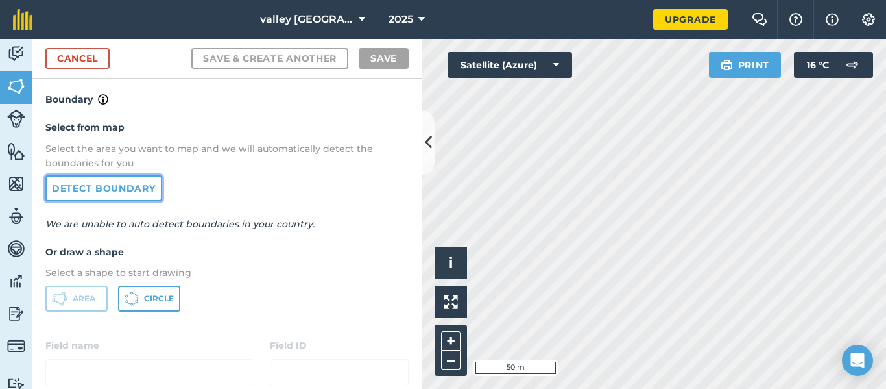
click at [127, 182] on link "Detect boundary" at bounding box center [103, 188] width 117 height 26
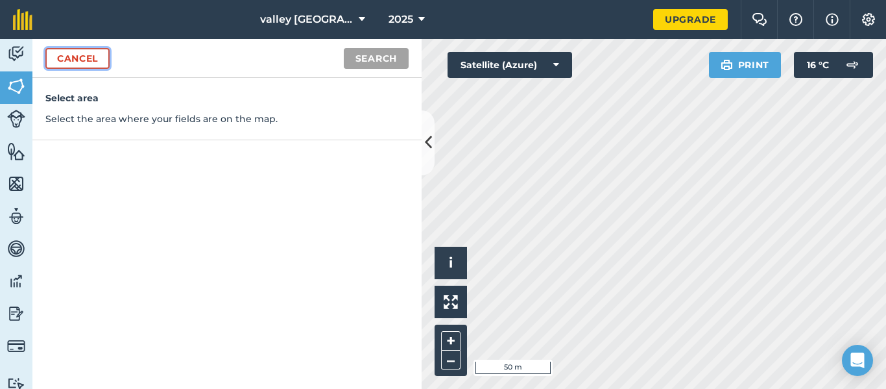
click at [67, 58] on link "Cancel" at bounding box center [77, 58] width 64 height 21
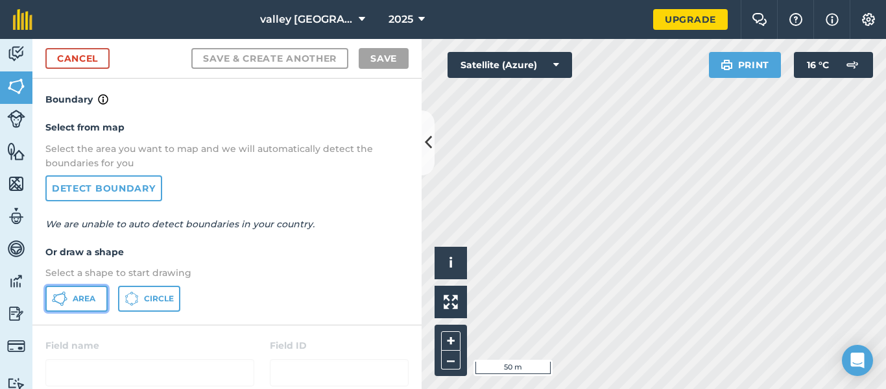
click at [84, 303] on span "Area" at bounding box center [84, 298] width 23 height 10
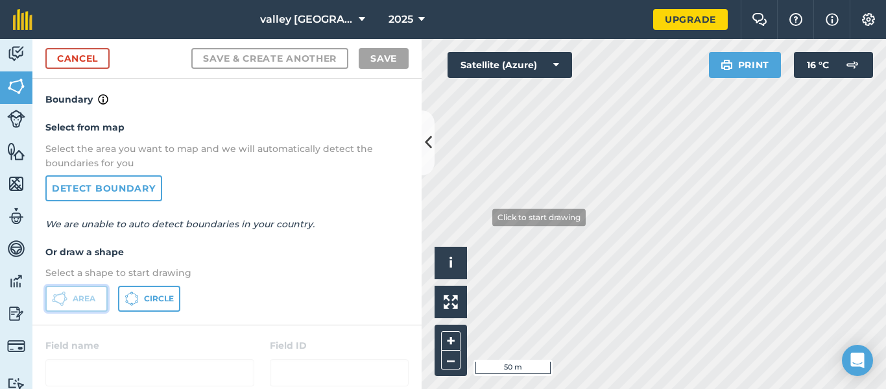
click at [71, 304] on button "Area" at bounding box center [76, 298] width 62 height 26
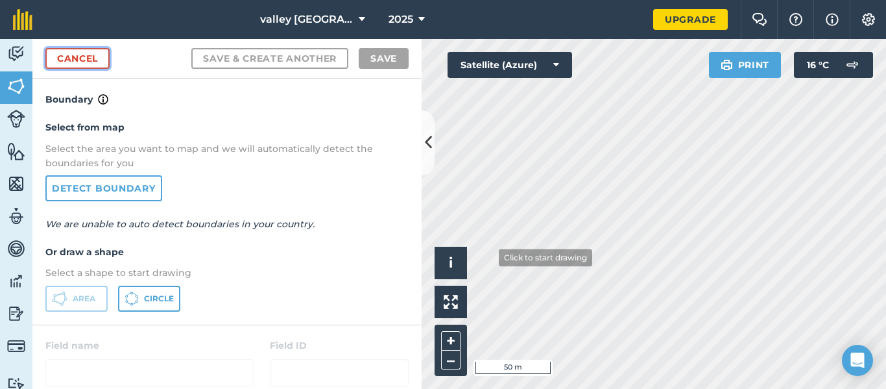
click at [78, 59] on link "Cancel" at bounding box center [77, 58] width 64 height 21
